Goal: Task Accomplishment & Management: Complete application form

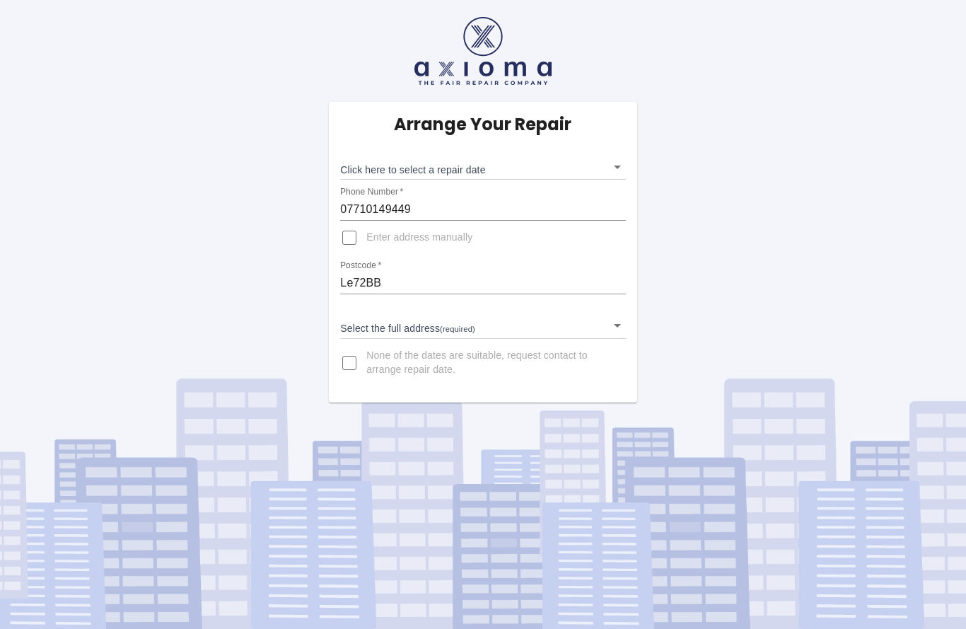
click at [616, 164] on body "Arrange Your Repair Click here to select a repair date ​ Phone Number   * 07710…" at bounding box center [483, 314] width 966 height 629
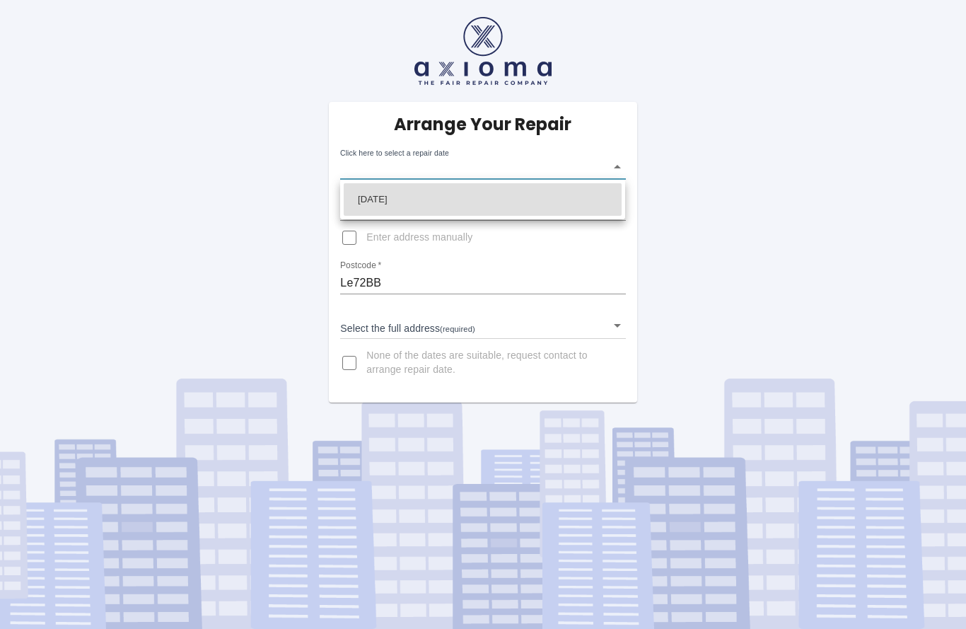
click at [613, 164] on div at bounding box center [483, 314] width 966 height 629
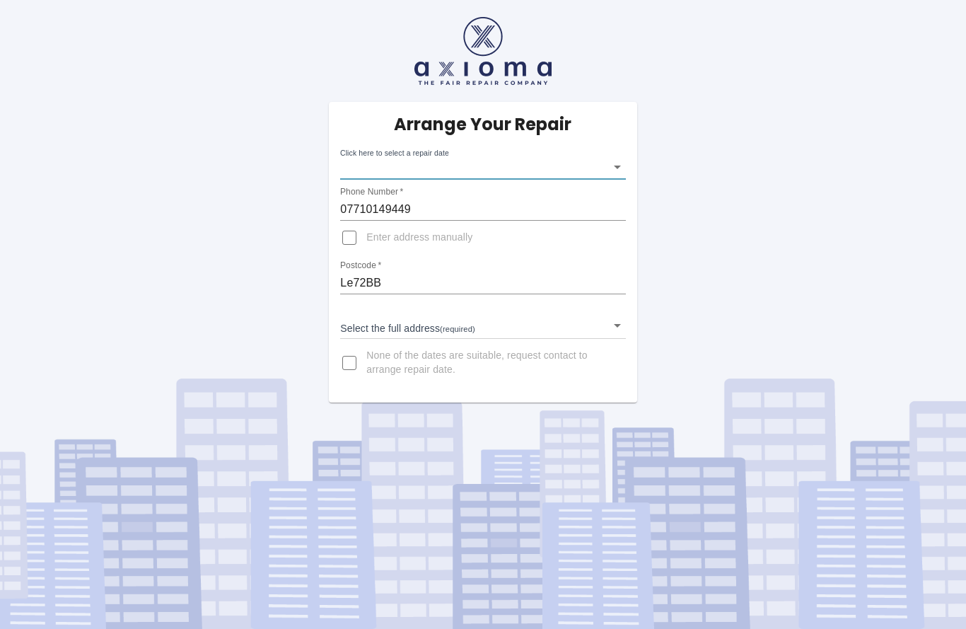
click at [618, 168] on body "Arrange Your Repair Click here to select a repair date ​ Phone Number   * 07710…" at bounding box center [483, 314] width 966 height 629
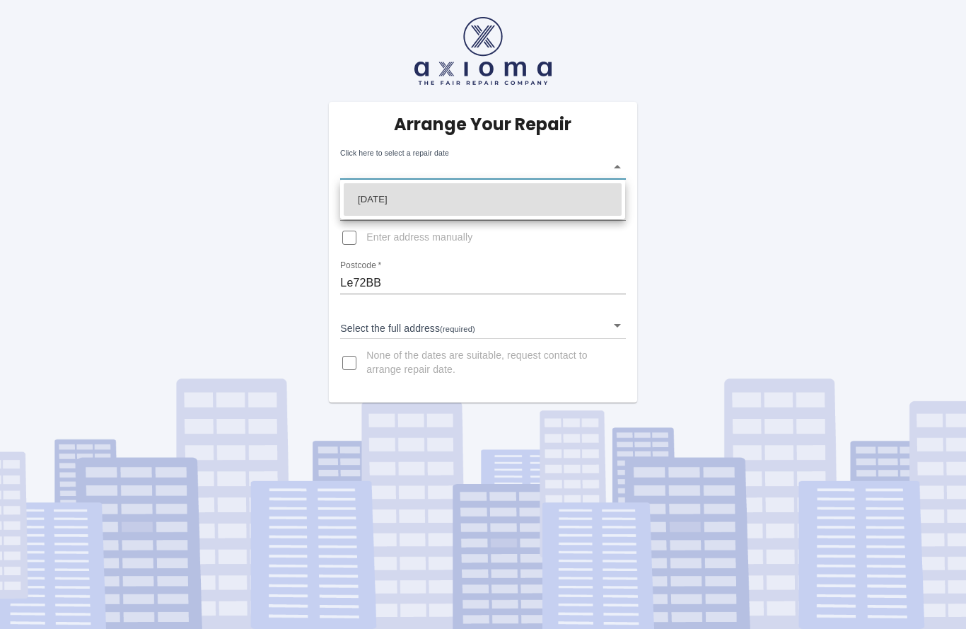
click at [706, 238] on div at bounding box center [483, 314] width 966 height 629
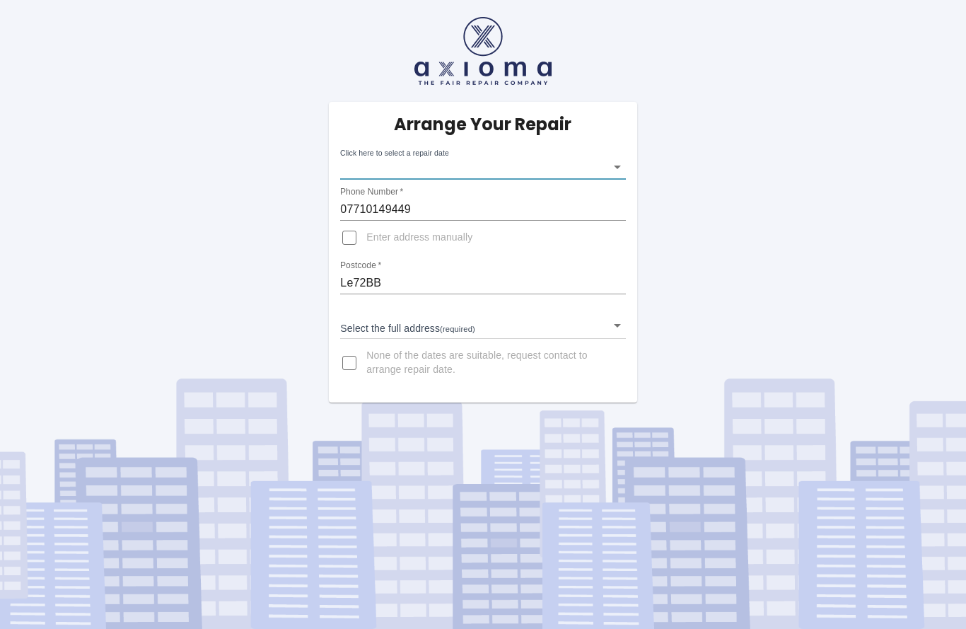
scroll to position [6, 0]
click at [619, 157] on body "Arrange Your Repair Click here to select a repair date ​ Phone Number   * 07710…" at bounding box center [483, 314] width 966 height 629
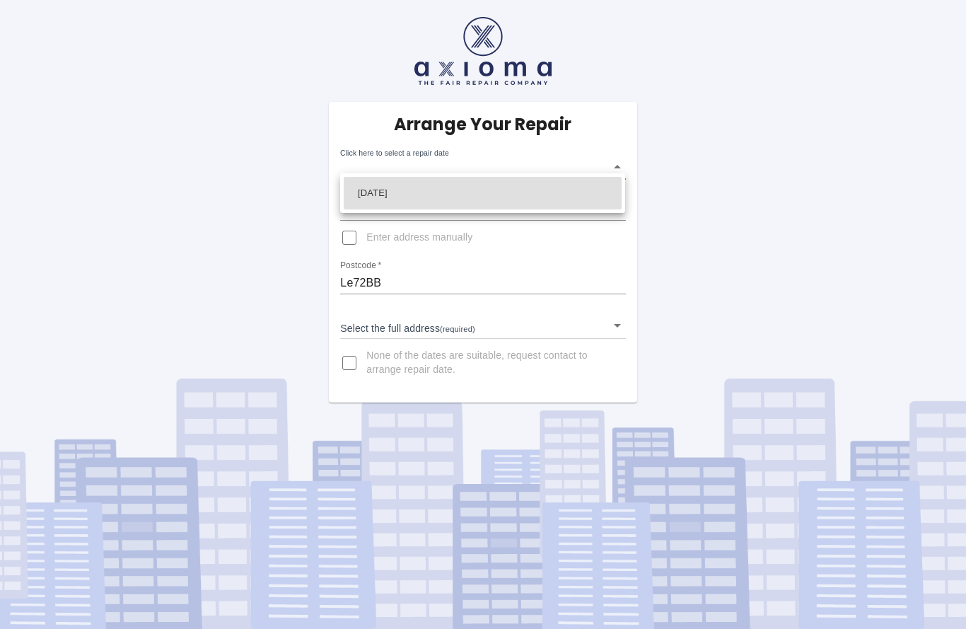
click at [100, 172] on div at bounding box center [483, 314] width 966 height 629
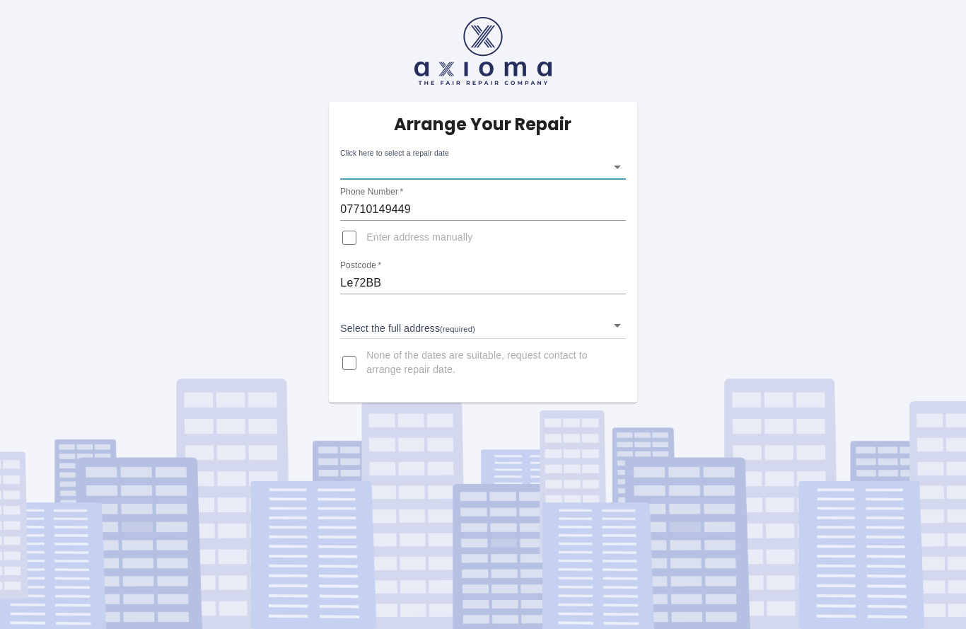
click at [352, 364] on input "None of the dates are suitable, request contact to arrange repair date." at bounding box center [350, 363] width 34 height 34
checkbox input "true"
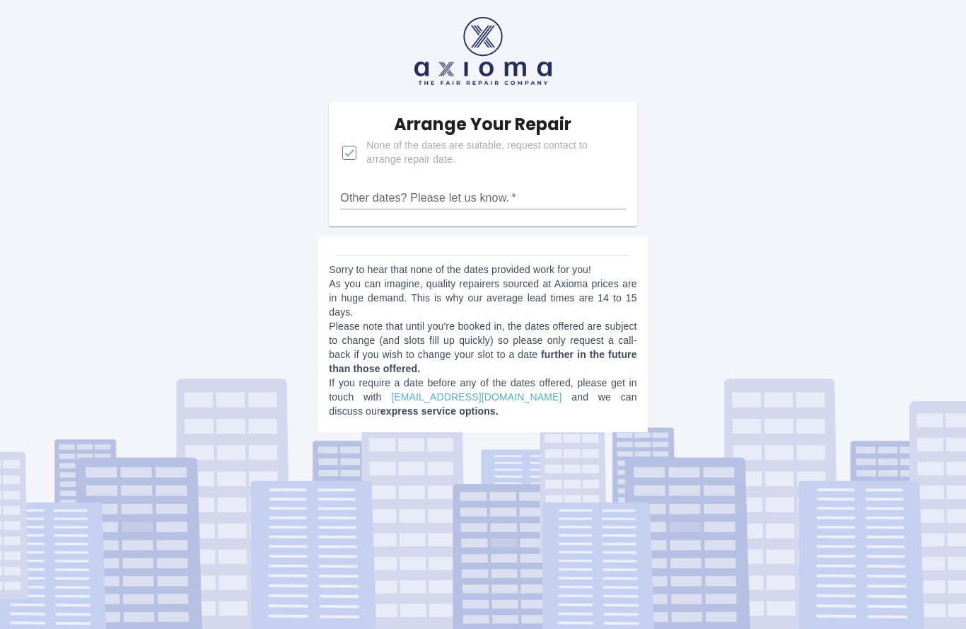
scroll to position [54, 0]
click at [552, 187] on input "Other dates? Please let us know.   *" at bounding box center [482, 198] width 285 height 23
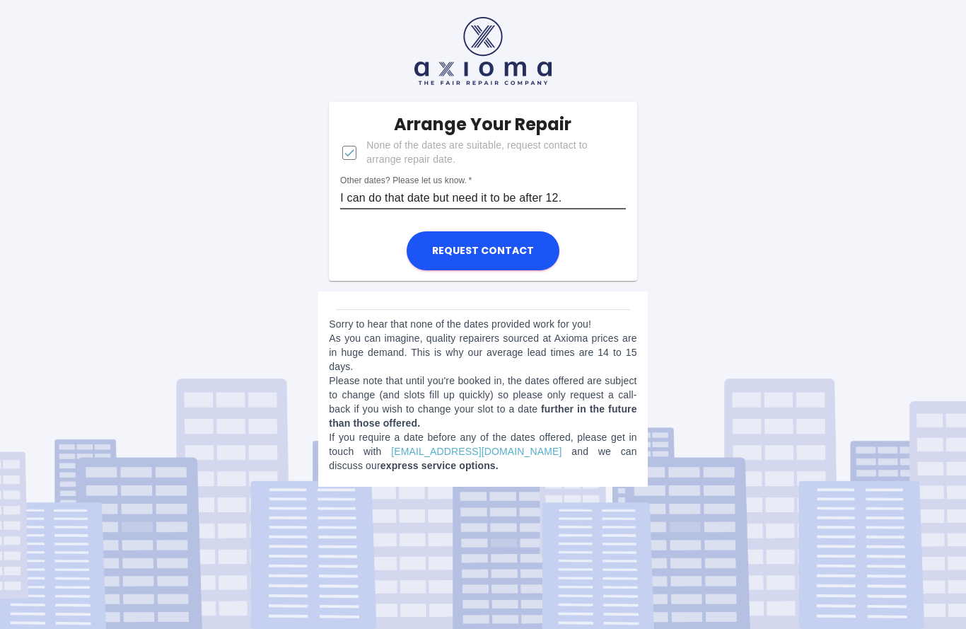
type input "I can do that date but need it to be after 12."
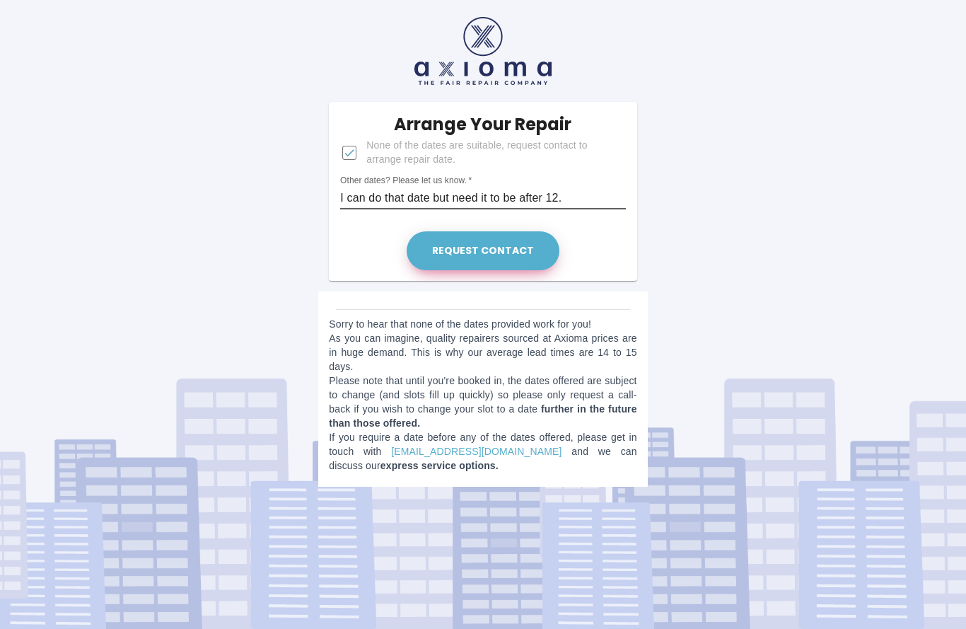
click at [510, 231] on button "Request contact" at bounding box center [483, 250] width 153 height 39
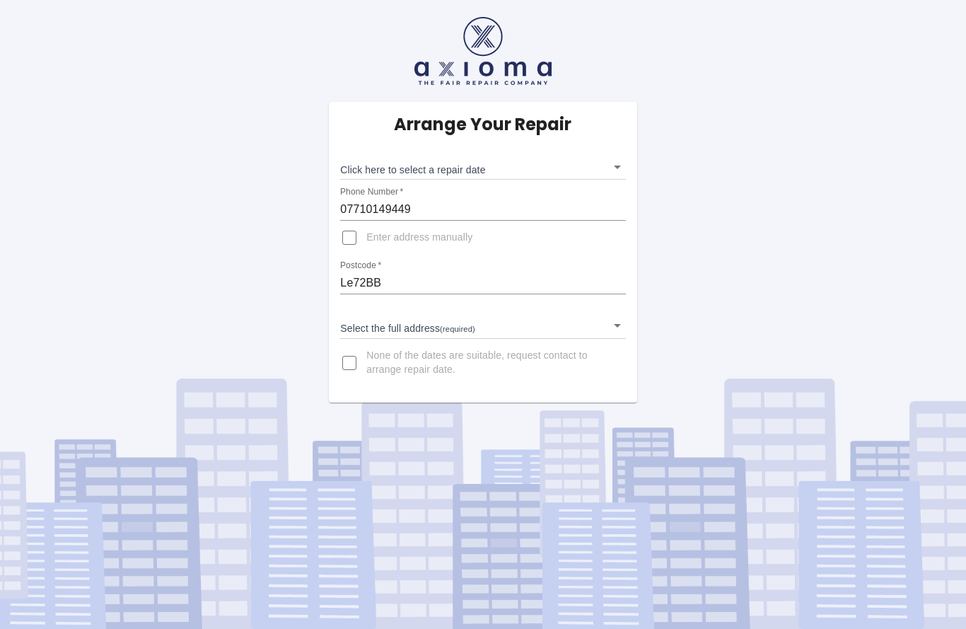
click at [613, 162] on body "Arrange Your Repair Click here to select a repair date ​ Phone Number   * 07710…" at bounding box center [483, 314] width 966 height 629
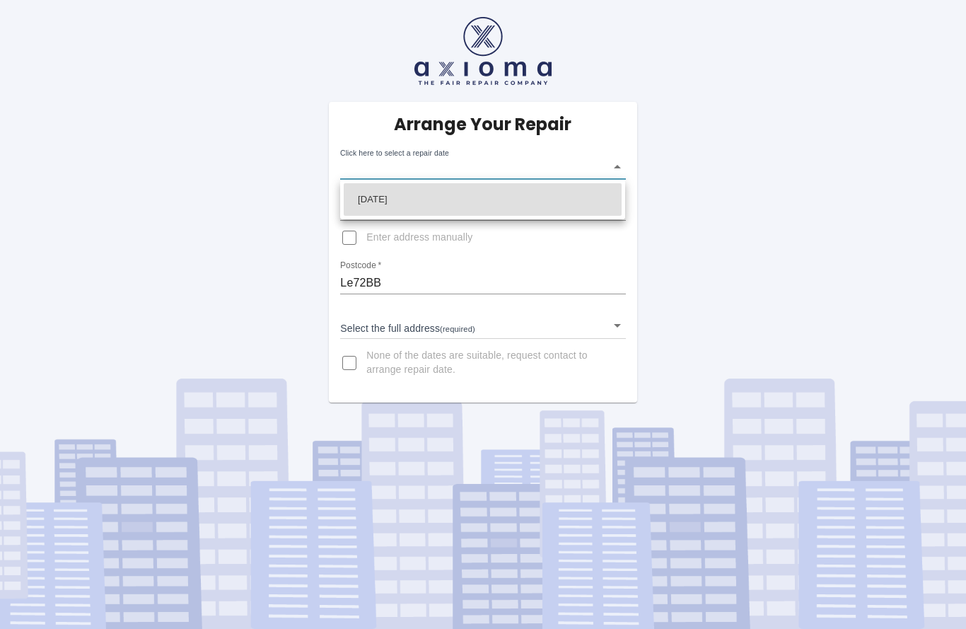
click at [664, 146] on div at bounding box center [483, 314] width 966 height 629
